Goal: Check status: Check status

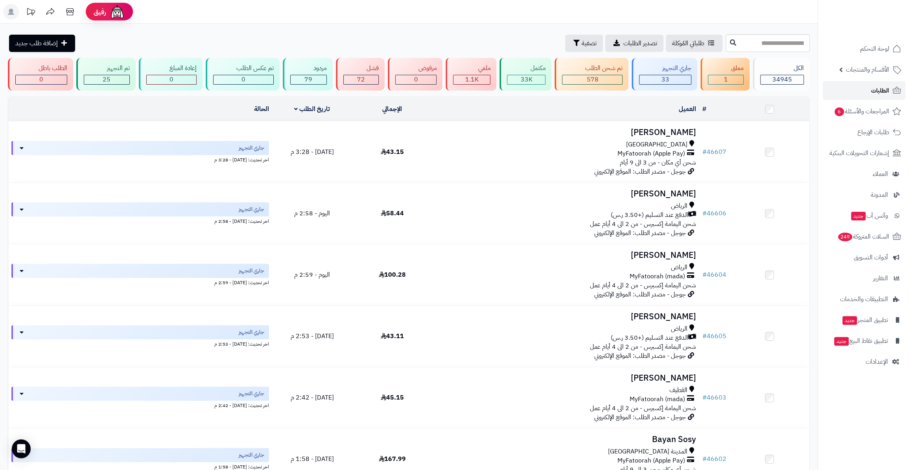
click at [876, 89] on span "الطلبات" at bounding box center [880, 90] width 18 height 11
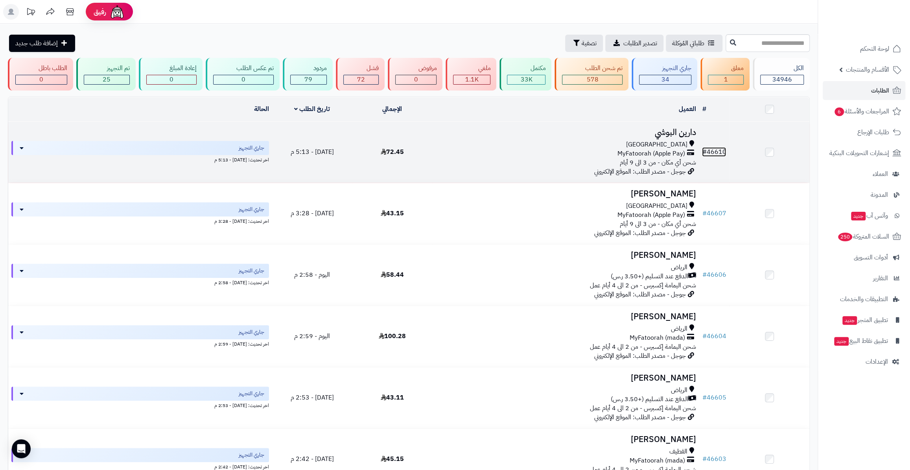
click at [708, 150] on link "# 46610" at bounding box center [714, 151] width 24 height 9
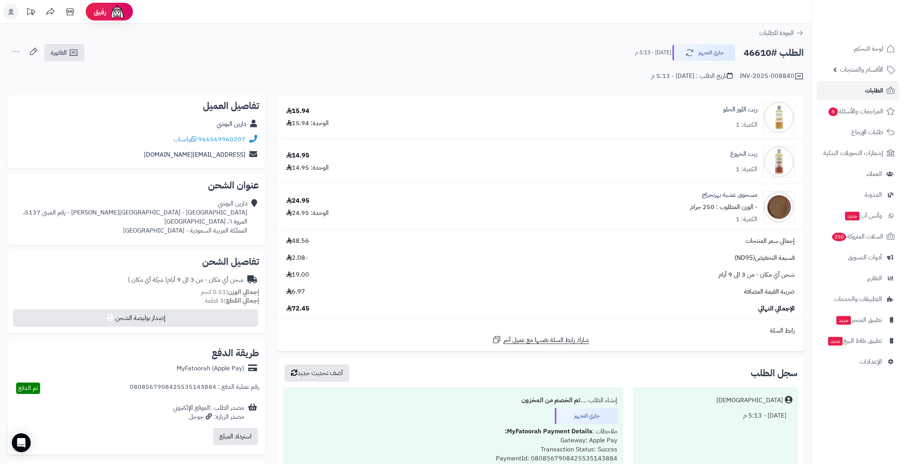
click at [869, 81] on link "الطلبات" at bounding box center [858, 90] width 83 height 19
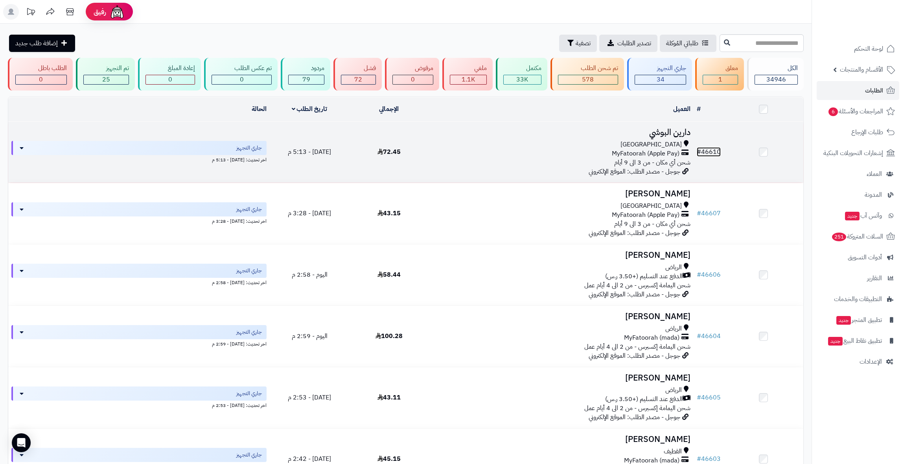
click at [716, 148] on link "# 46610" at bounding box center [709, 151] width 24 height 9
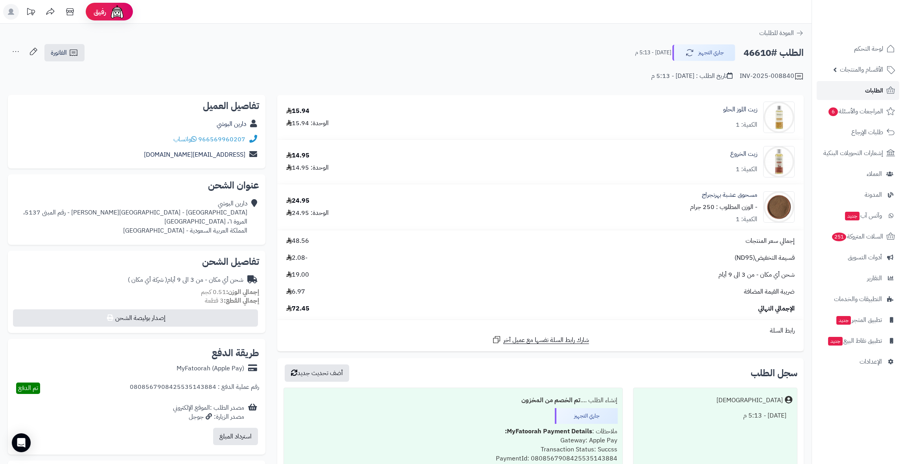
click at [874, 87] on span "الطلبات" at bounding box center [874, 90] width 18 height 11
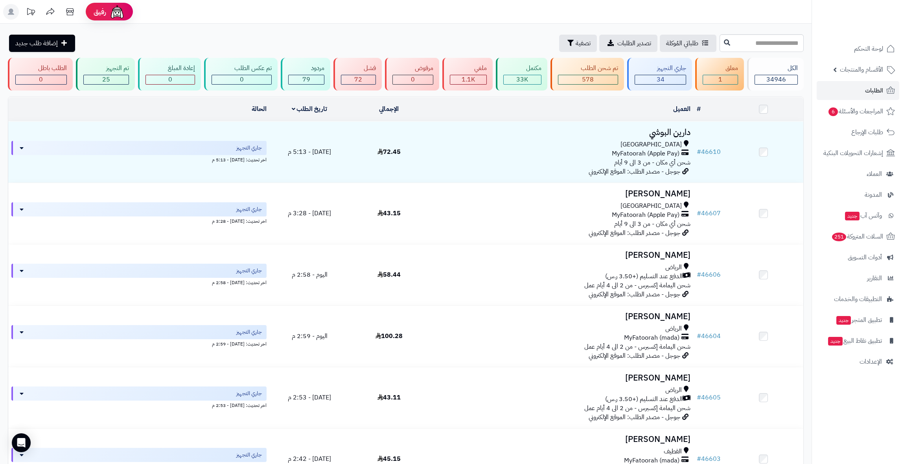
click at [863, 100] on ul "لوحة التحكم الأقسام والمنتجات المنتجات الأقسام الماركات مواصفات المنتجات مواصفا…" at bounding box center [858, 205] width 92 height 332
click at [865, 93] on span "الطلبات" at bounding box center [874, 90] width 18 height 11
click at [865, 96] on link "الطلبات" at bounding box center [858, 90] width 83 height 19
